Goal: Information Seeking & Learning: Learn about a topic

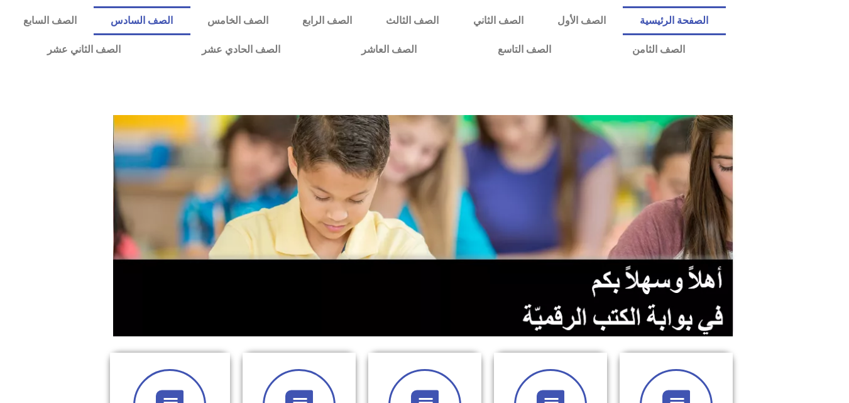
click at [190, 27] on link "الصف السادس" at bounding box center [142, 20] width 96 height 29
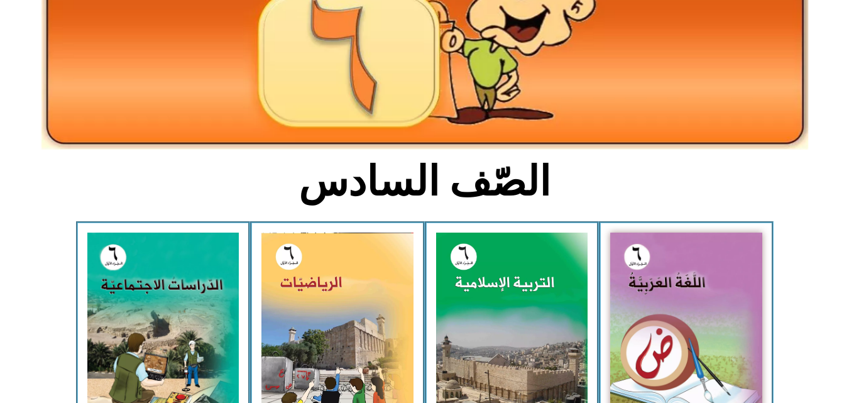
scroll to position [180, 0]
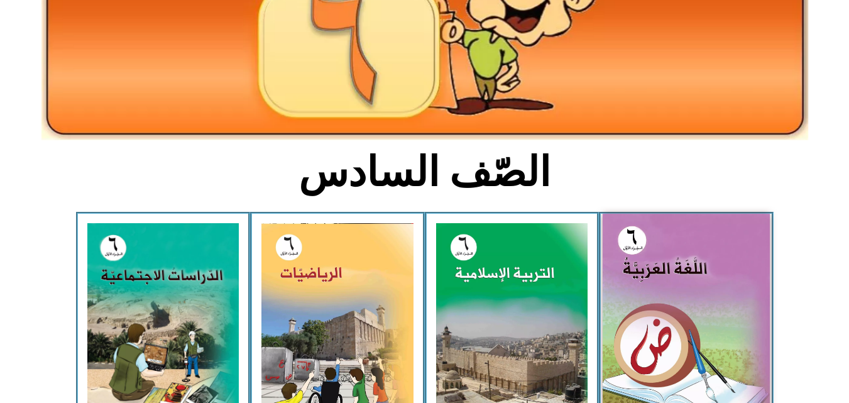
click at [730, 235] on img at bounding box center [686, 318] width 167 height 209
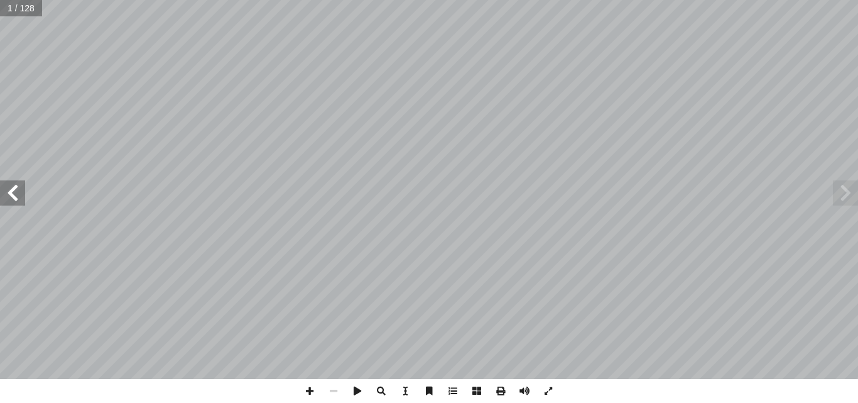
click at [18, 192] on span at bounding box center [12, 192] width 25 height 25
click at [318, 389] on span at bounding box center [310, 391] width 24 height 24
click at [307, 386] on span at bounding box center [310, 391] width 24 height 24
click at [843, 194] on span at bounding box center [845, 192] width 25 height 25
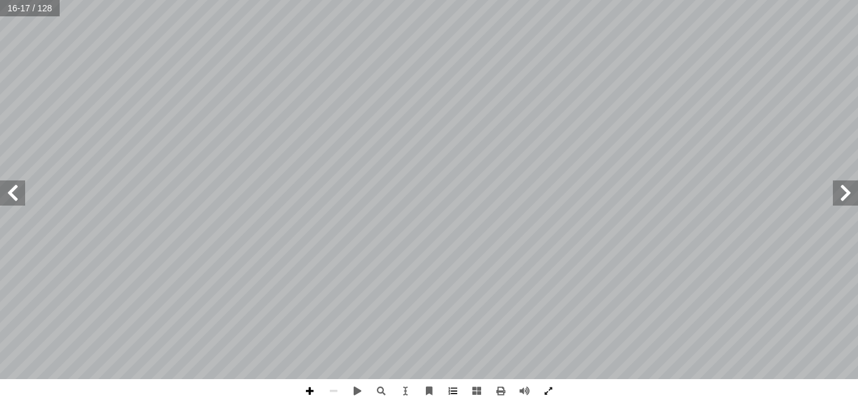
click at [306, 395] on span at bounding box center [310, 391] width 24 height 24
